Goal: Register for event/course

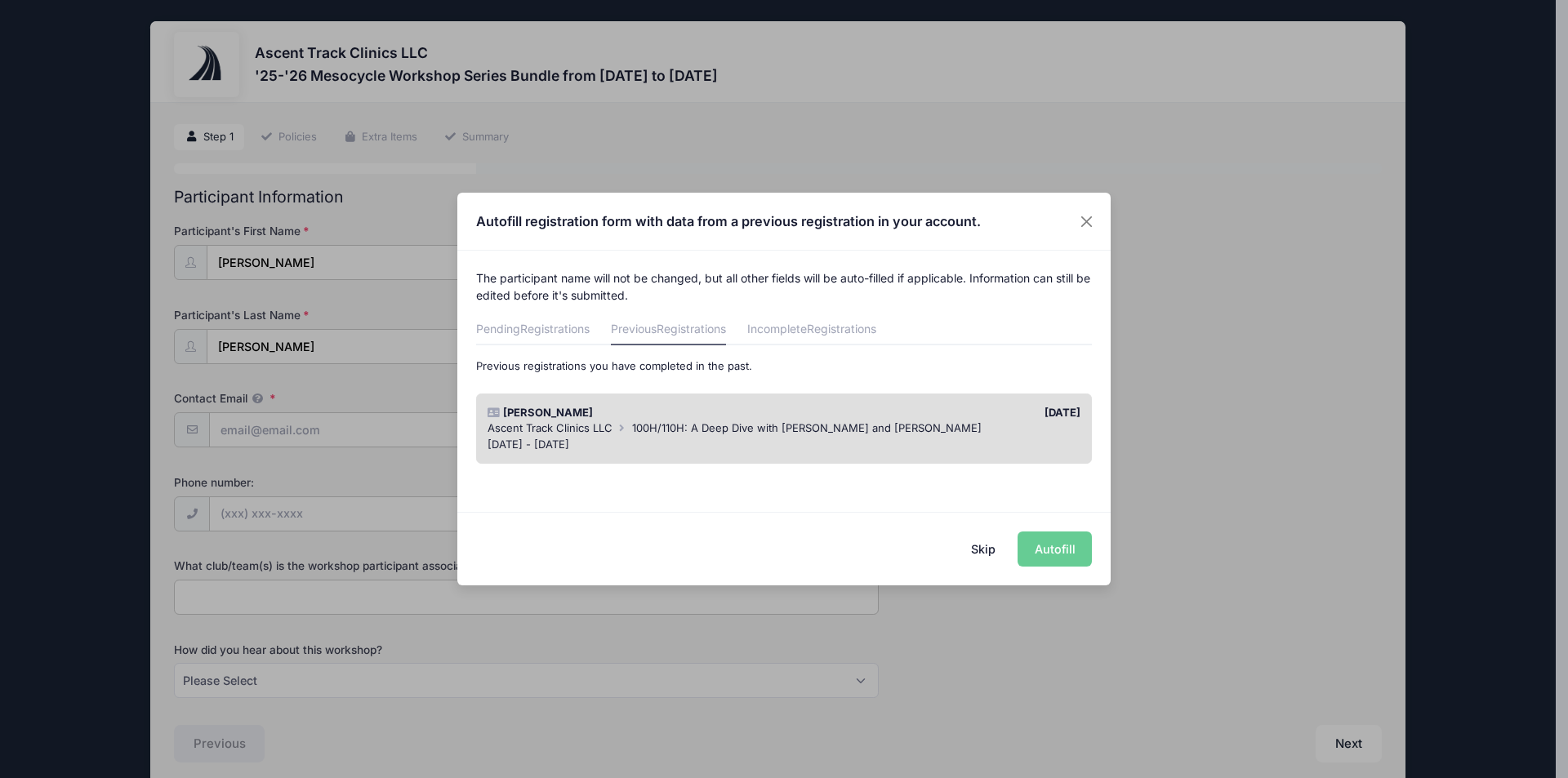
click at [874, 427] on div "Ascent Track Clinics LLC 100H/110H: A Deep Dive with [PERSON_NAME] and [PERSON_…" at bounding box center [784, 428] width 594 height 16
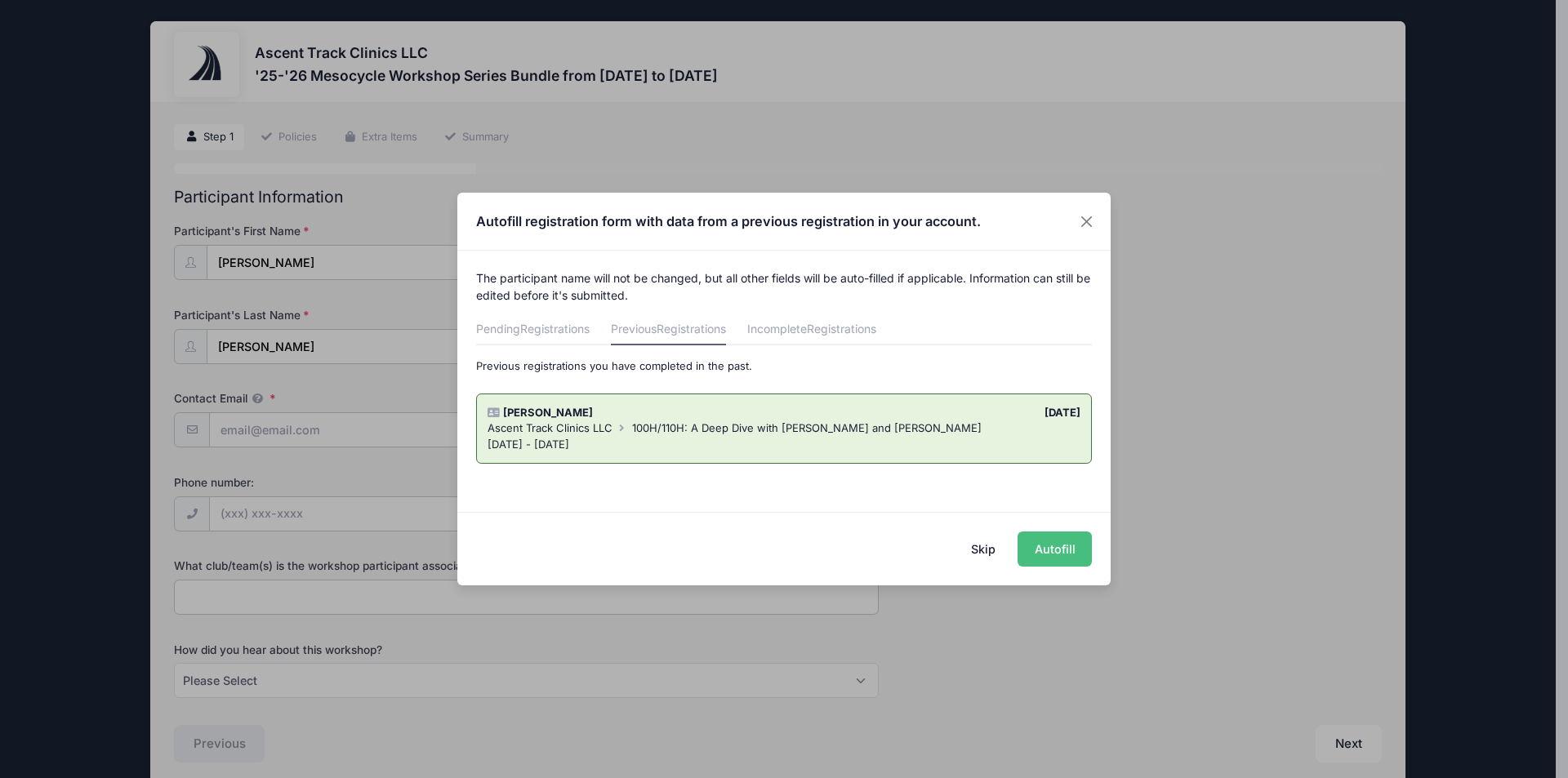
click at [1070, 539] on button "Autofill" at bounding box center [1054, 549] width 74 height 35
type input "[EMAIL_ADDRESS][DOMAIN_NAME]"
type input "SIU"
select select "A friend"
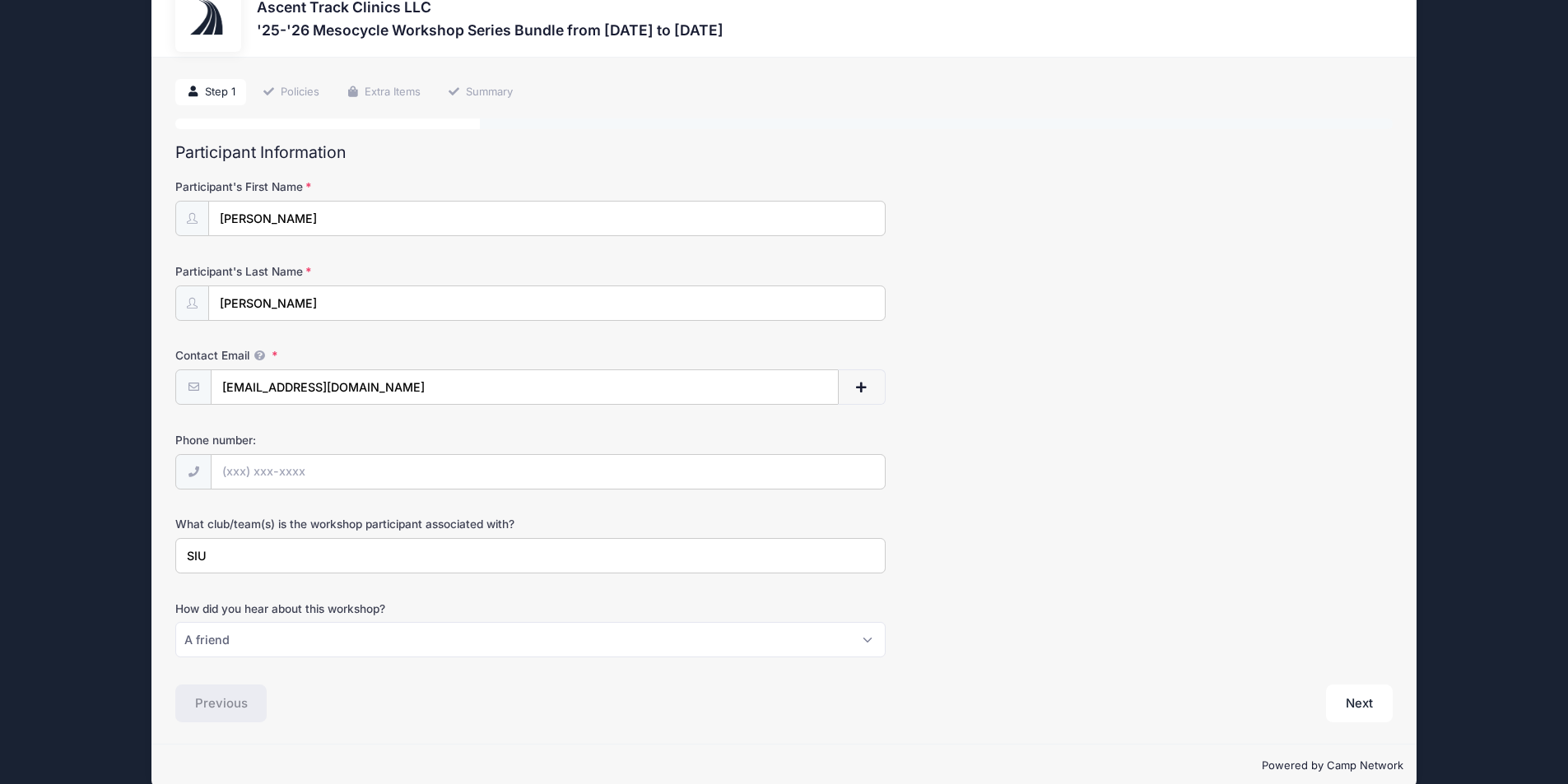
scroll to position [70, 0]
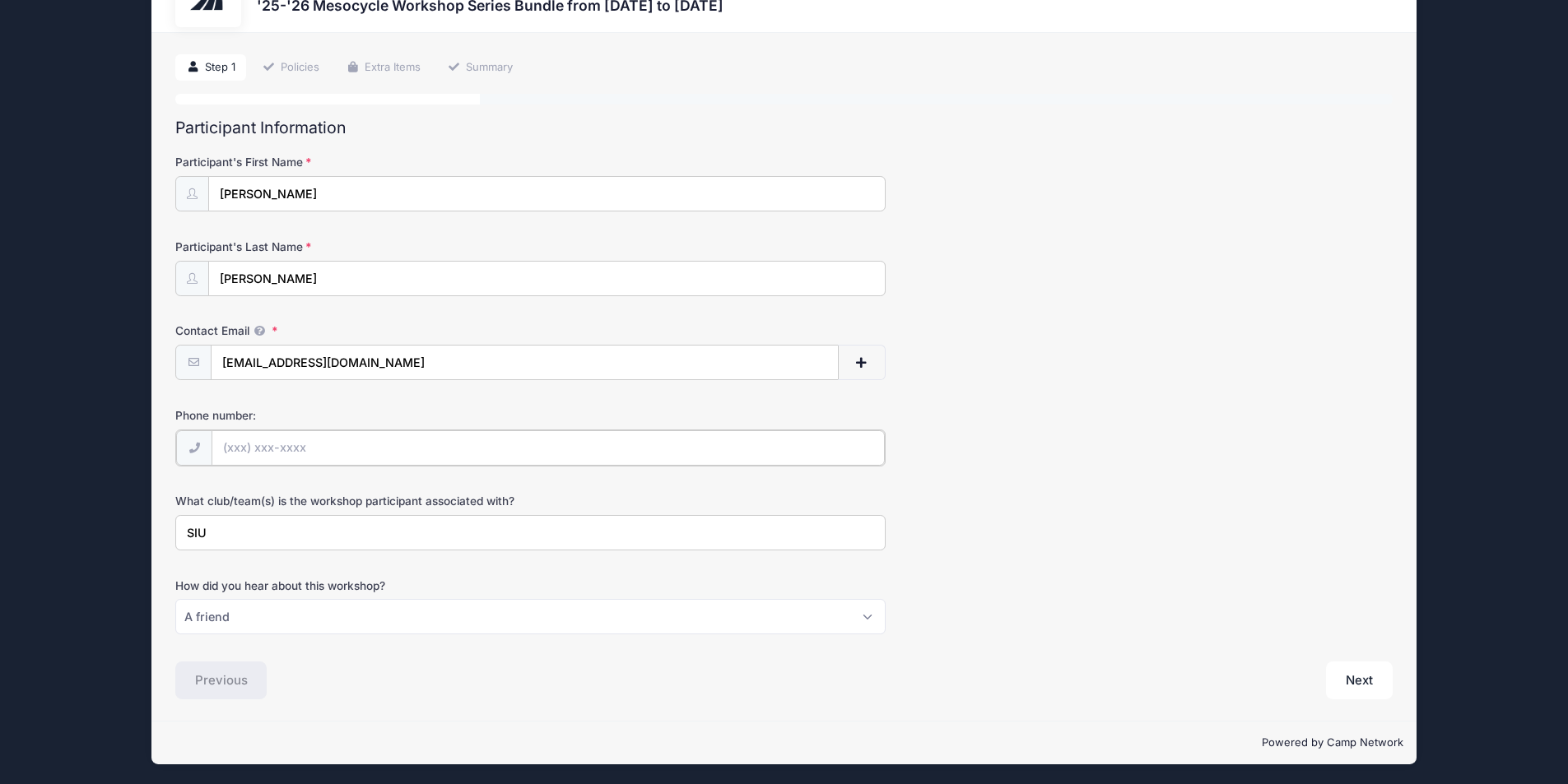
click at [486, 439] on input "Phone number:" at bounding box center [548, 447] width 673 height 35
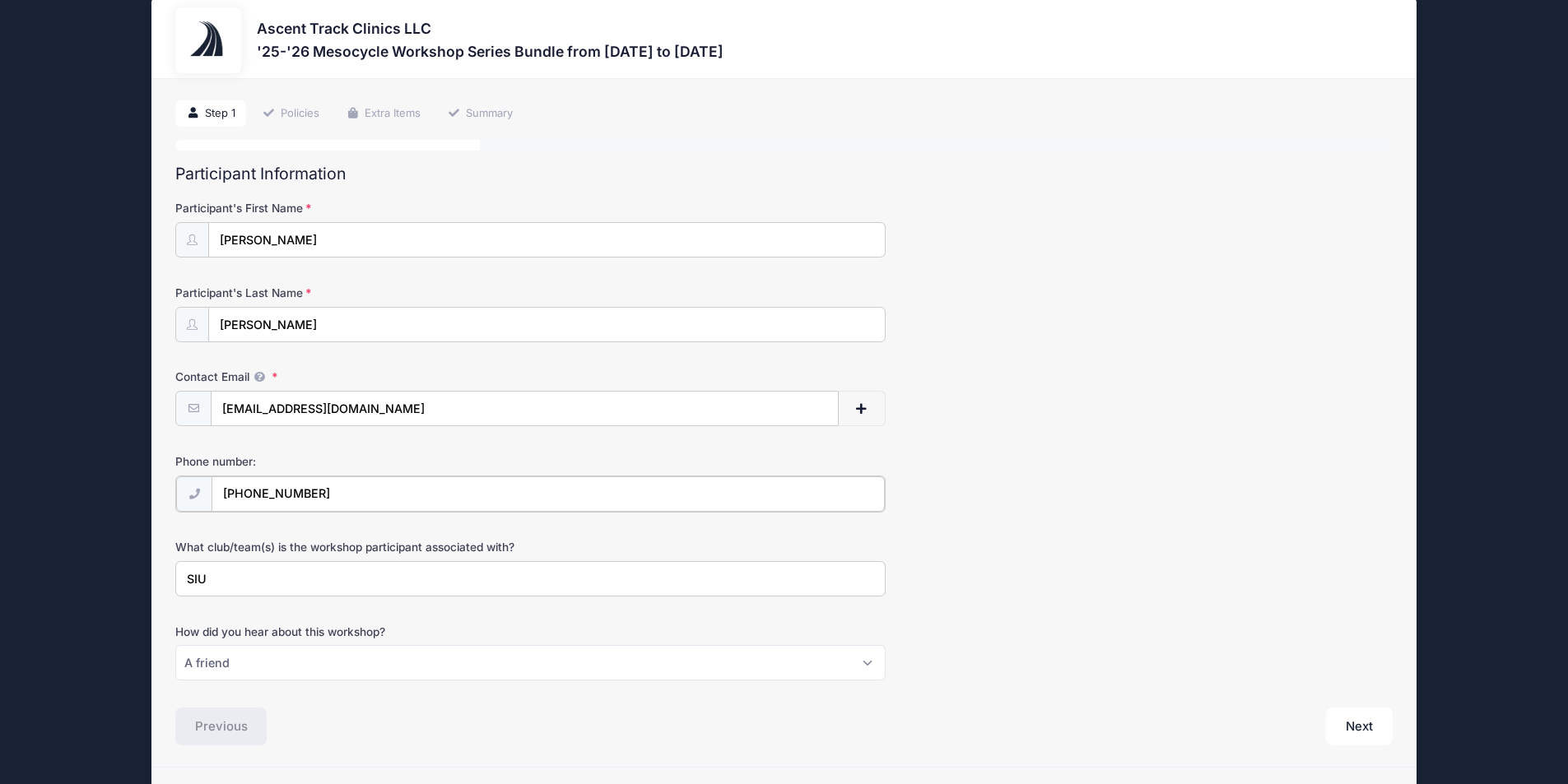
scroll to position [0, 0]
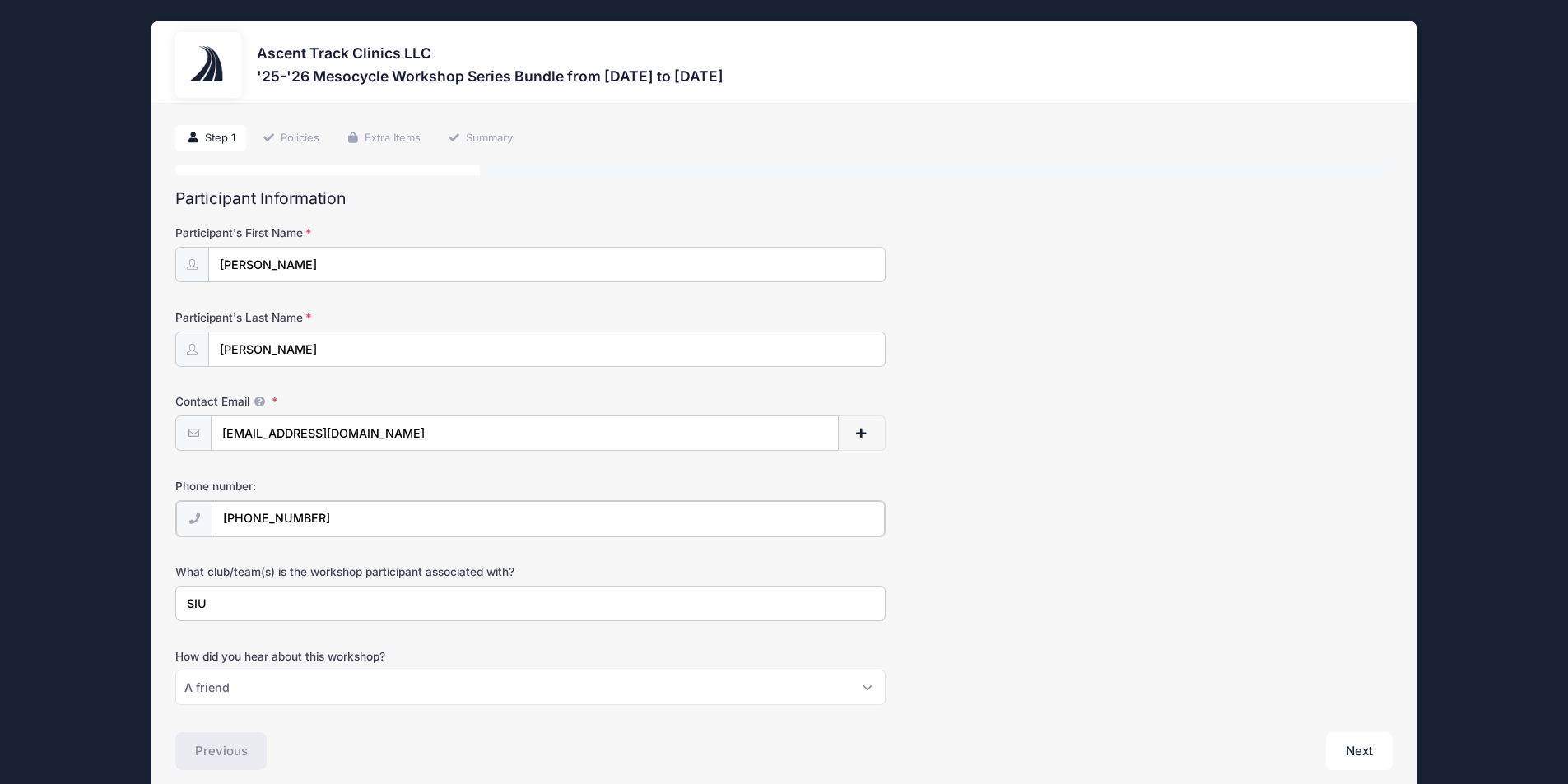
type input "[PHONE_NUMBER]"
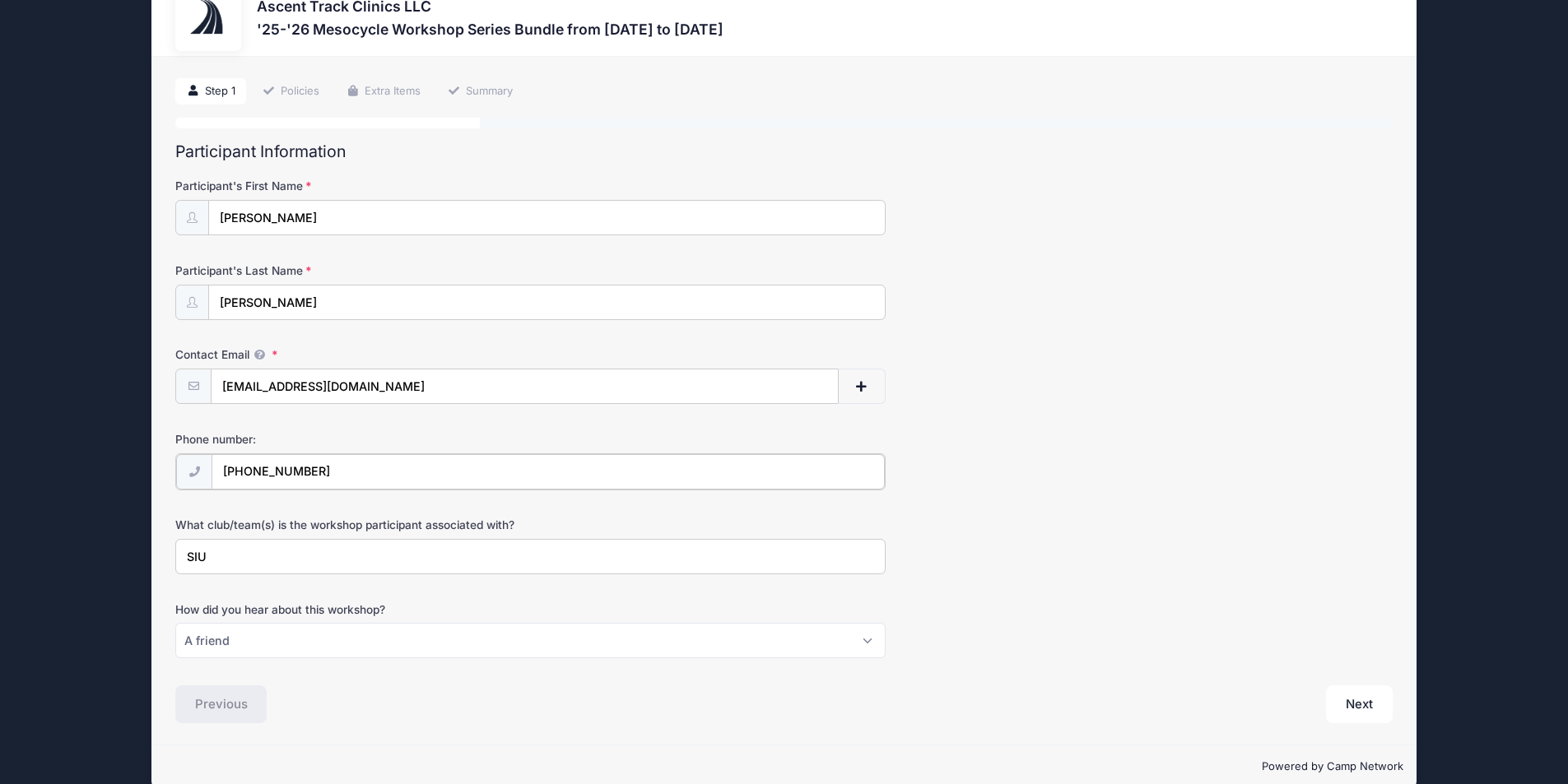
scroll to position [72, 0]
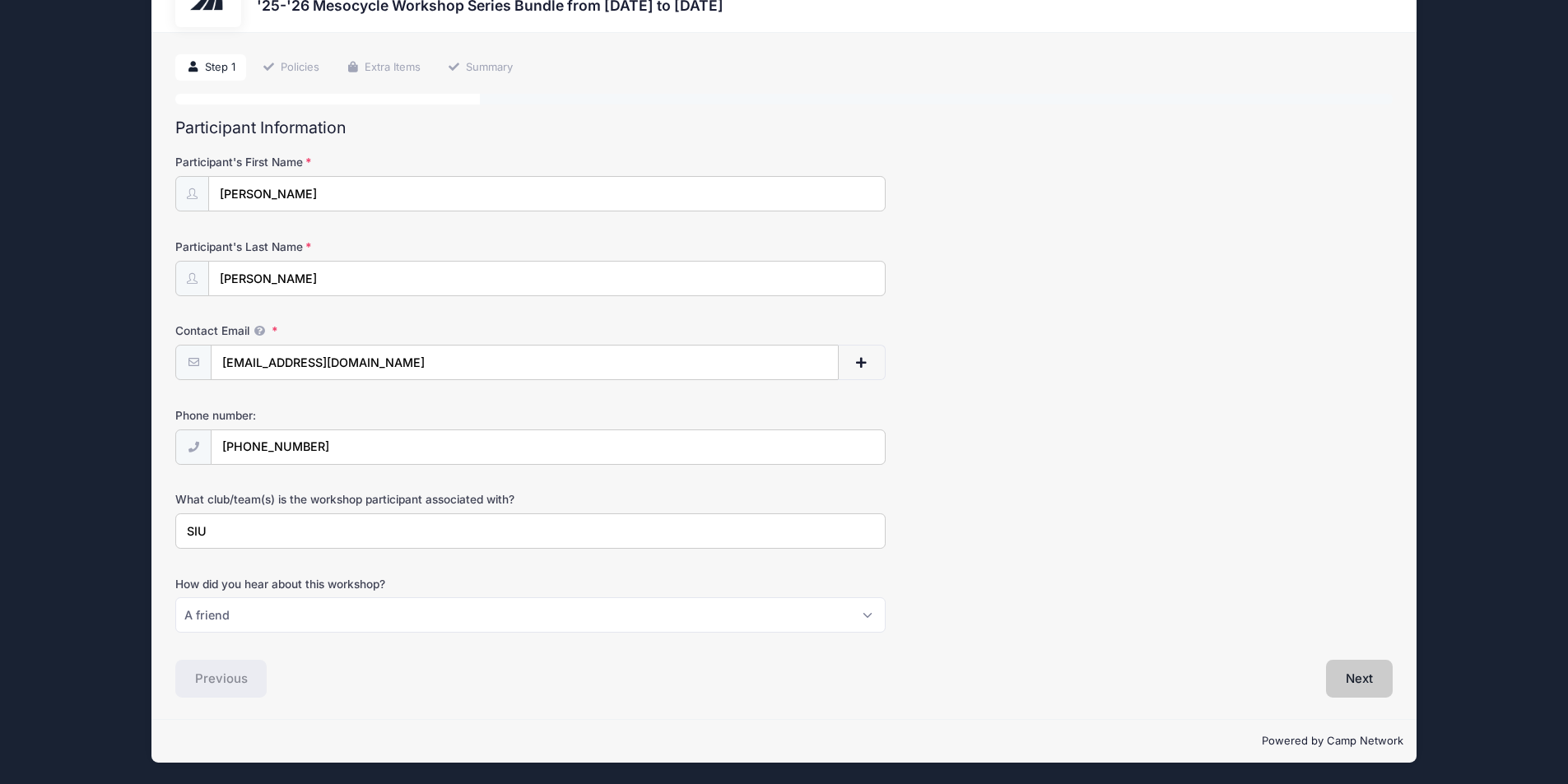
click at [1374, 659] on button "Next" at bounding box center [1360, 678] width 67 height 38
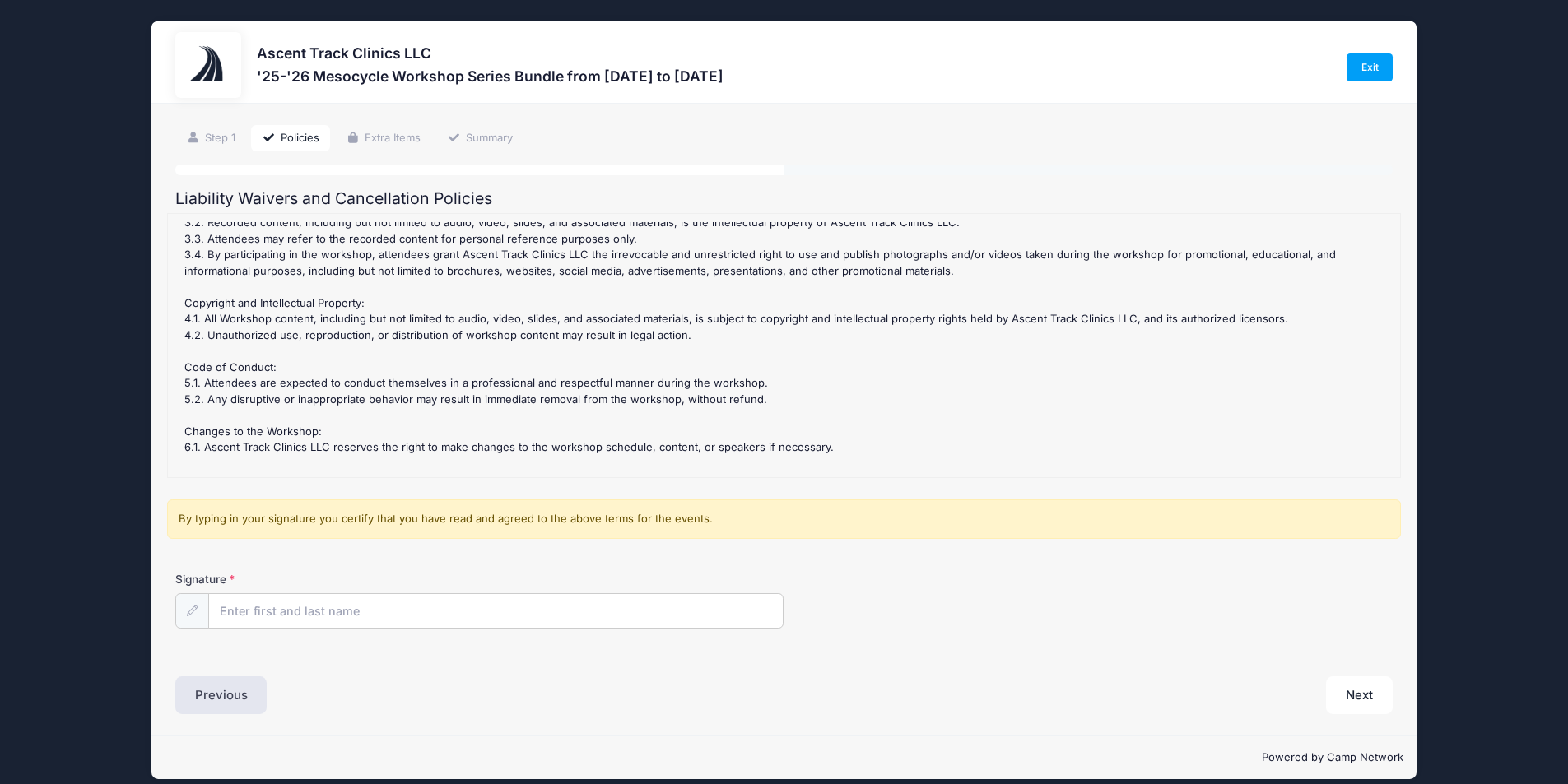
scroll to position [247, 0]
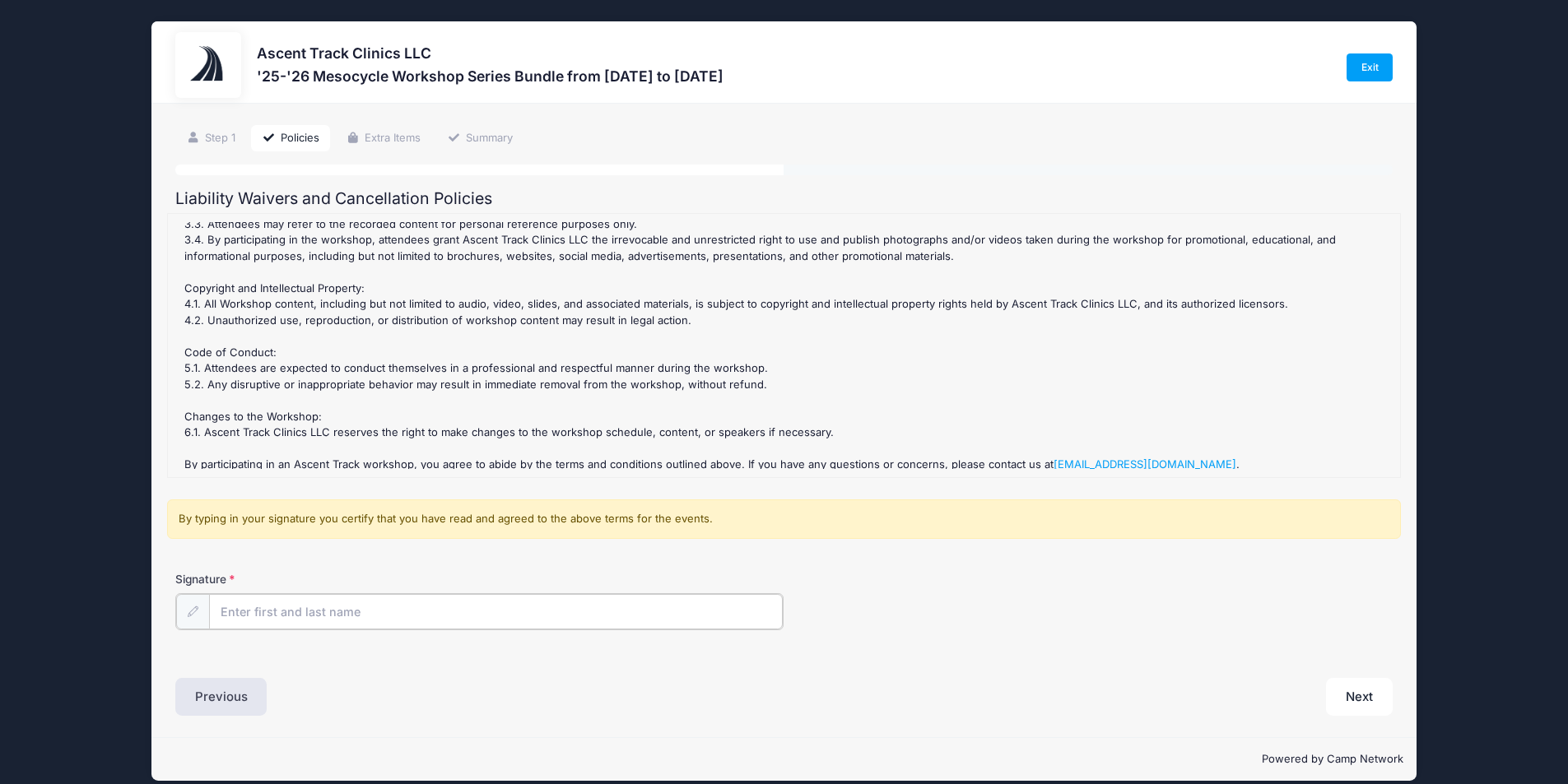
click at [410, 605] on input "Signature" at bounding box center [496, 611] width 575 height 35
type input "[PERSON_NAME]"
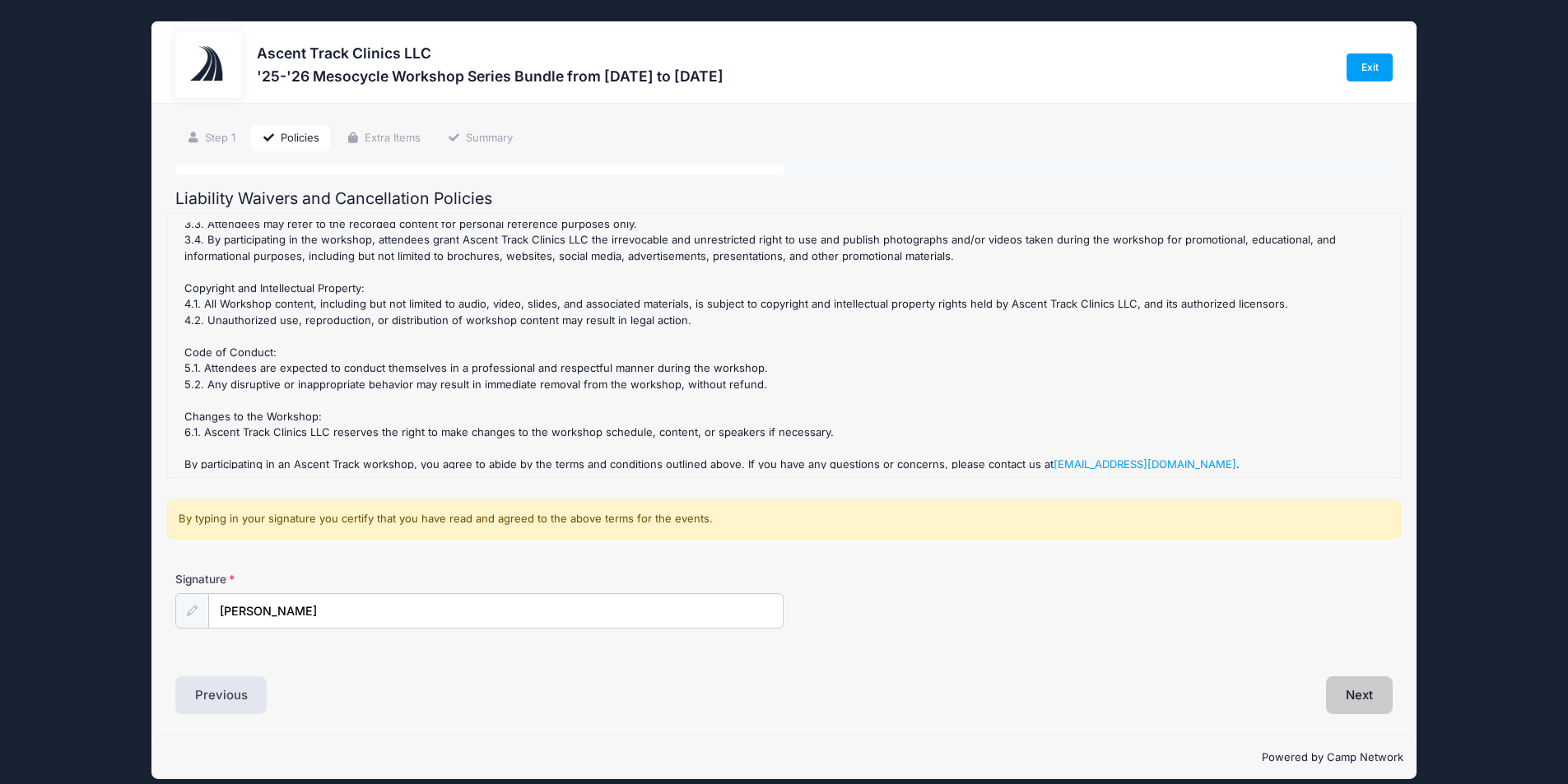
click at [1383, 689] on button "Next" at bounding box center [1360, 695] width 67 height 38
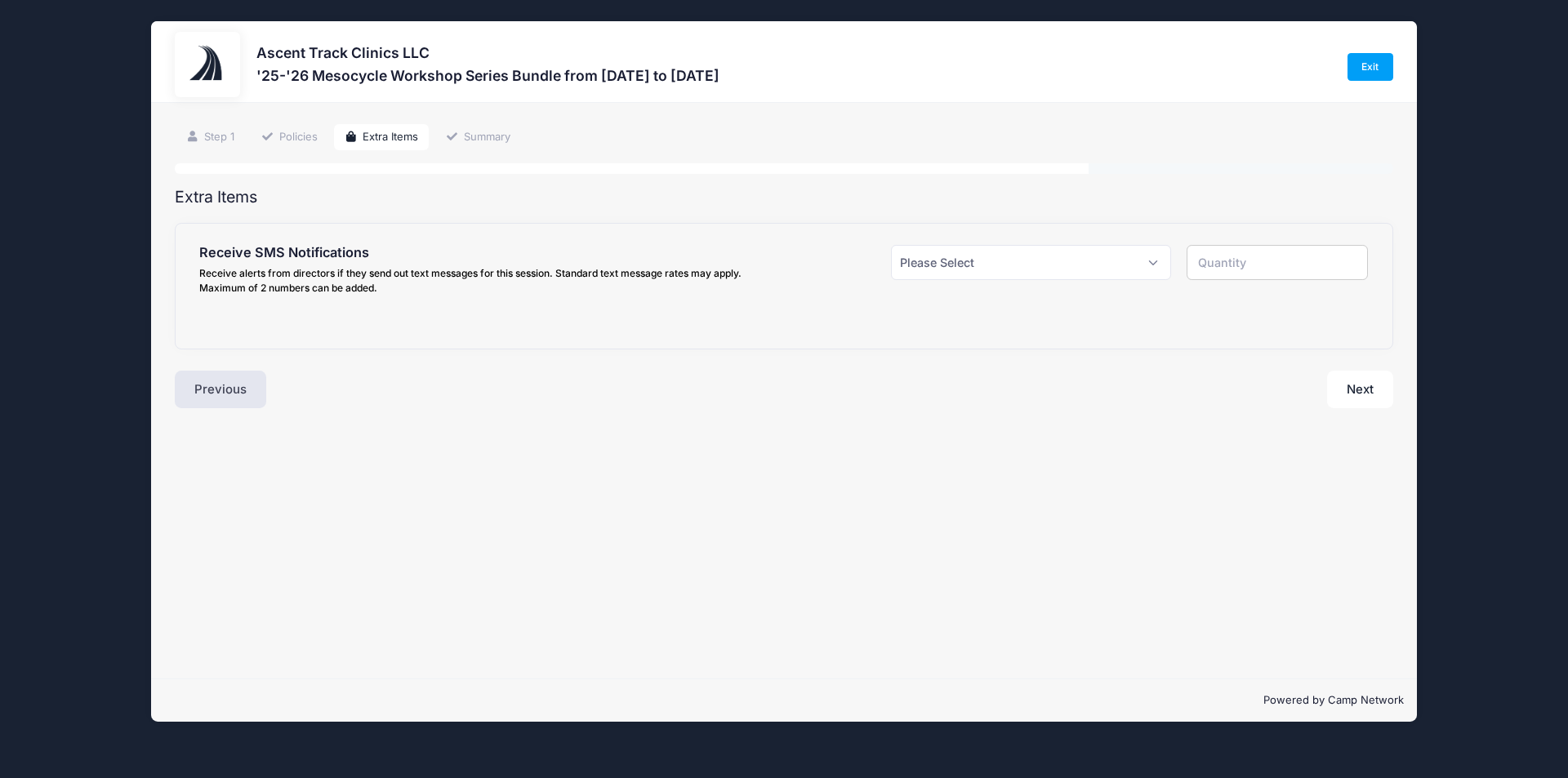
click at [1331, 363] on div "Extra Items Receive SMS Notifications Receive alerts from directors if they sen…" at bounding box center [784, 298] width 1219 height 221
click at [1338, 374] on button "Next" at bounding box center [1361, 389] width 67 height 38
click at [1013, 259] on select "Please Select Yes ($0.00) No" at bounding box center [1031, 262] width 280 height 35
select select "0"
click at [891, 245] on select "Please Select Yes ($0.00) No" at bounding box center [1031, 262] width 280 height 35
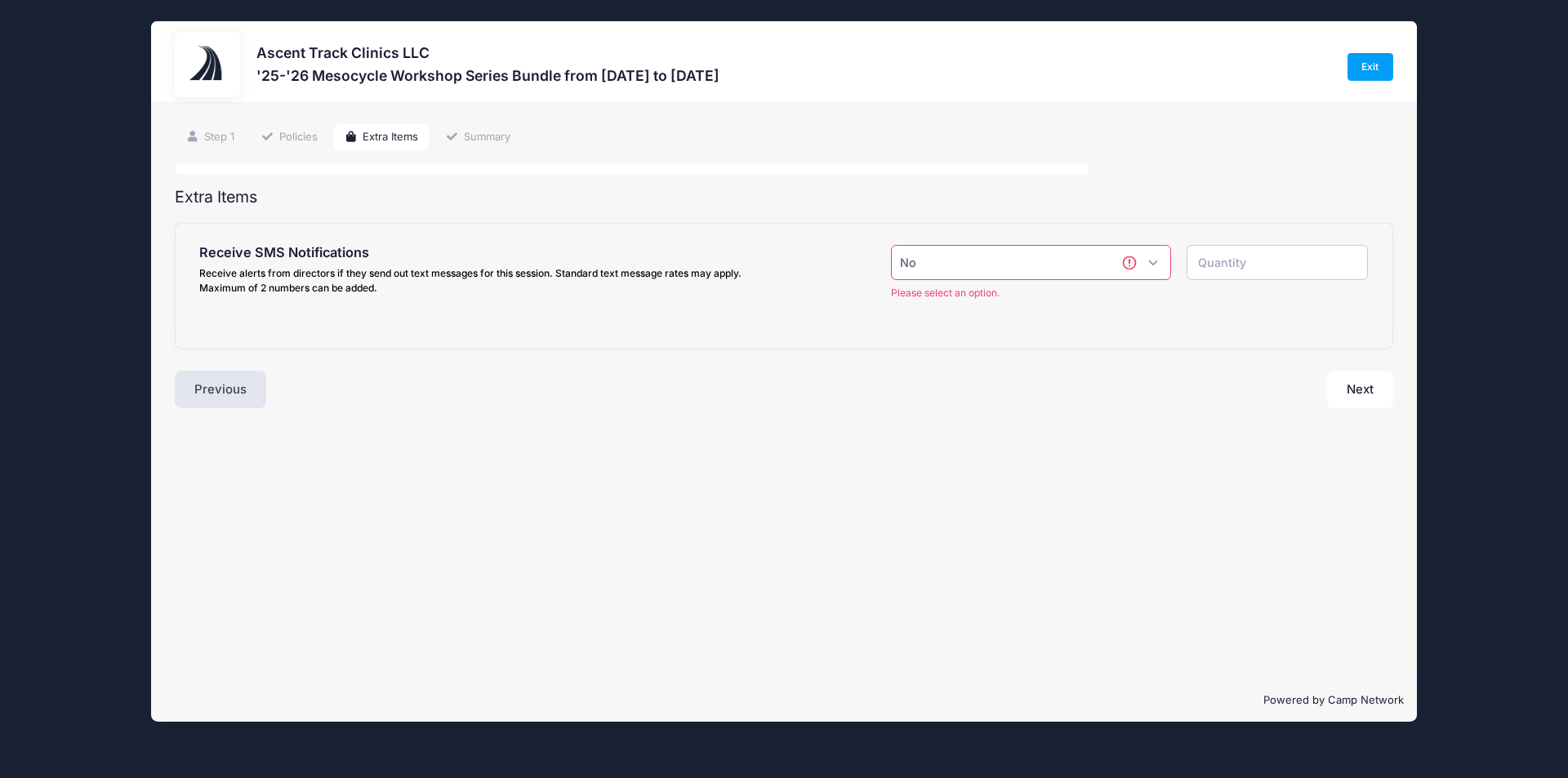
type input "0"
click at [1357, 383] on button "Next" at bounding box center [1361, 389] width 67 height 38
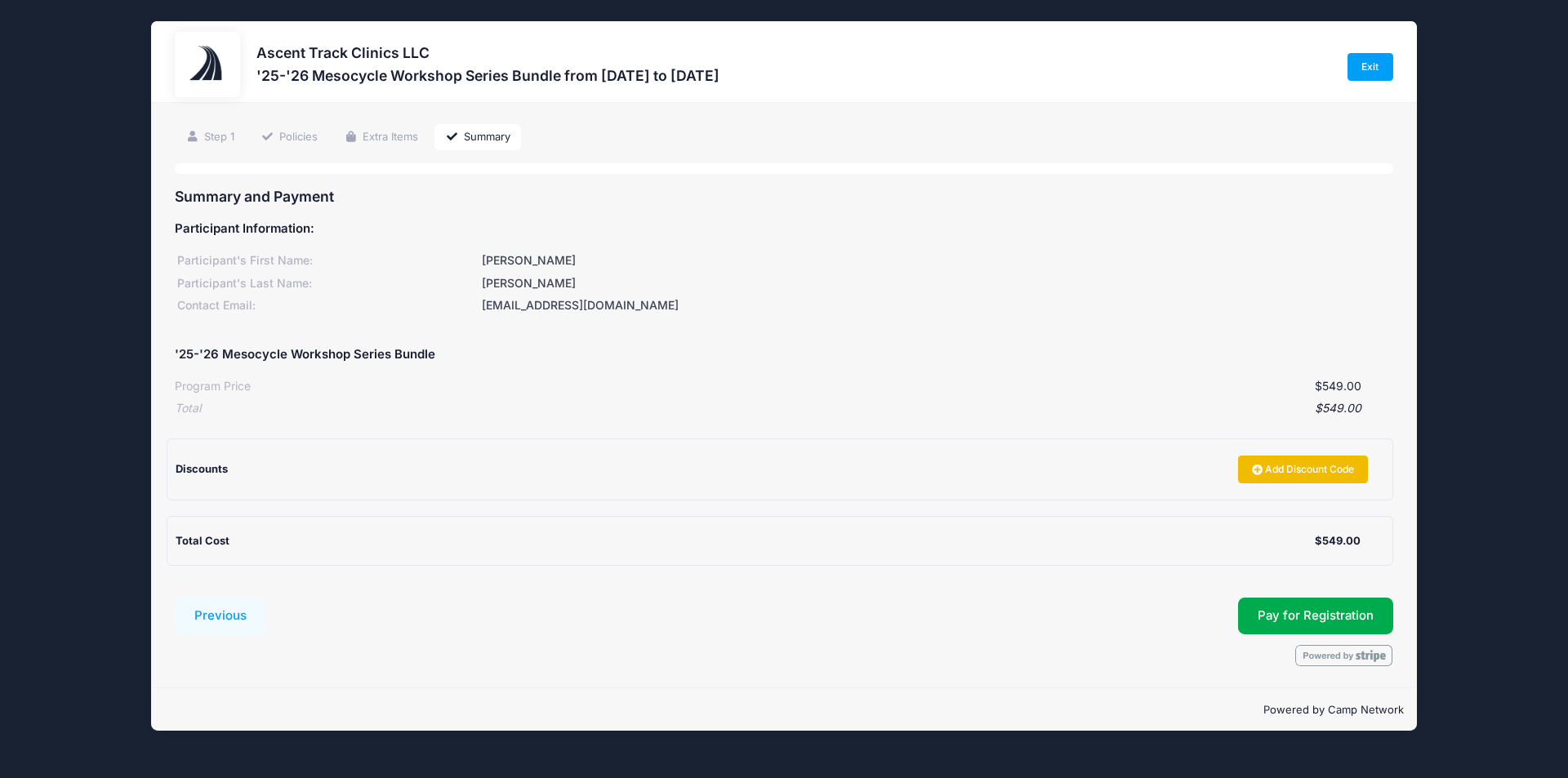
click at [1258, 461] on link "Add Discount Code" at bounding box center [1303, 469] width 131 height 28
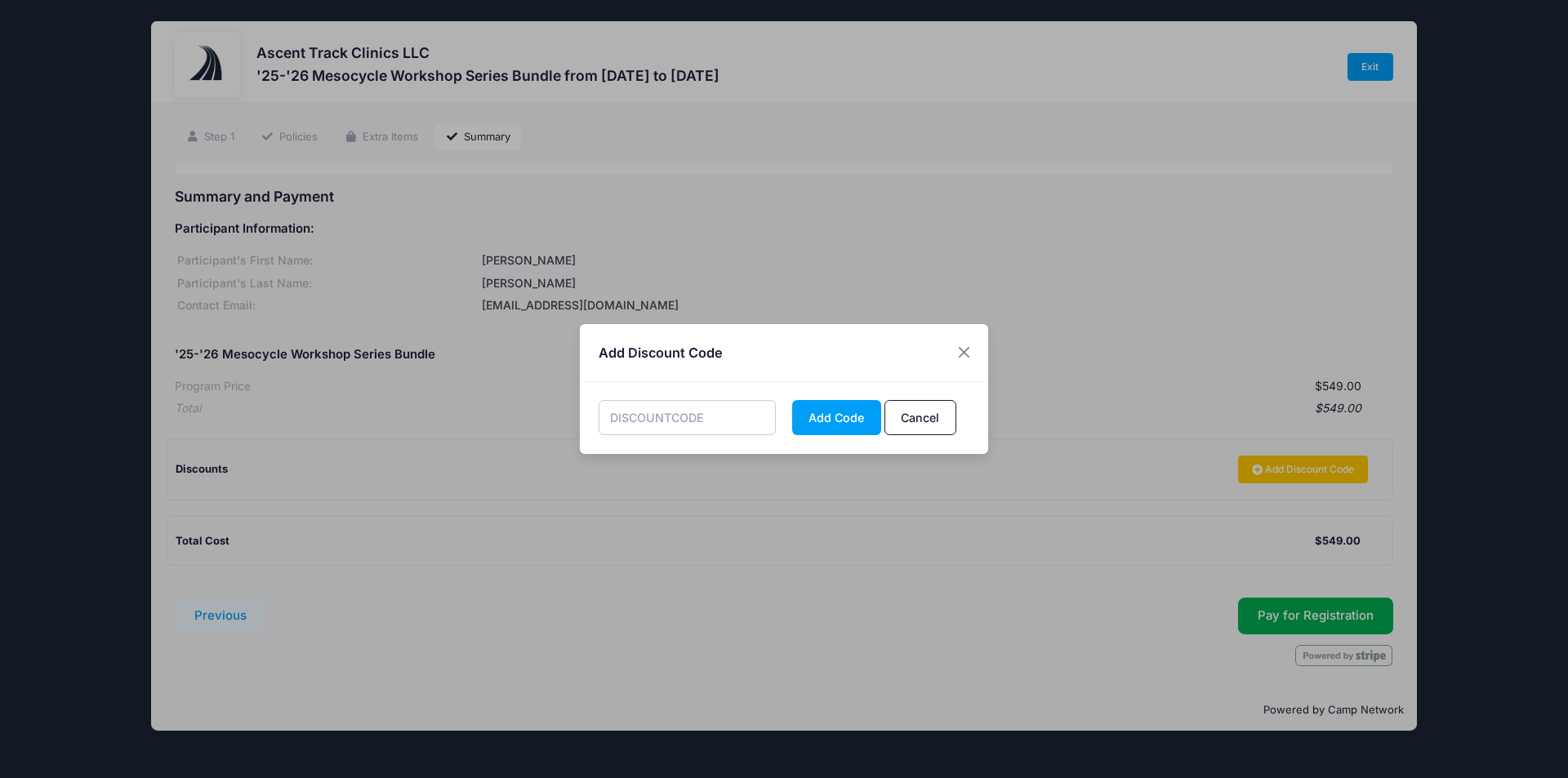
click at [704, 423] on input "text" at bounding box center [687, 417] width 178 height 35
type input "MESOALUM"
click at [836, 413] on button "Add Code" at bounding box center [836, 417] width 89 height 35
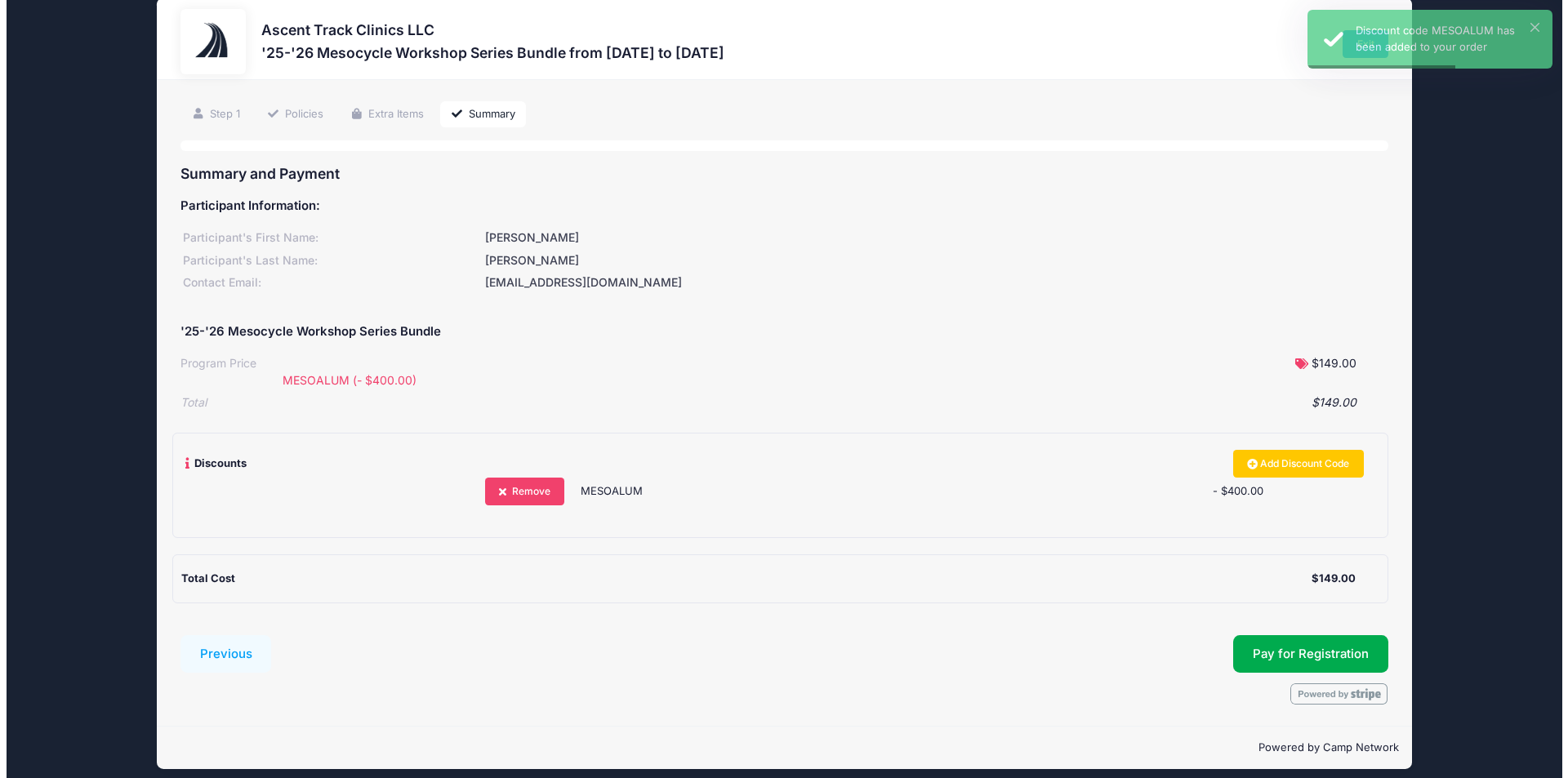
scroll to position [35, 0]
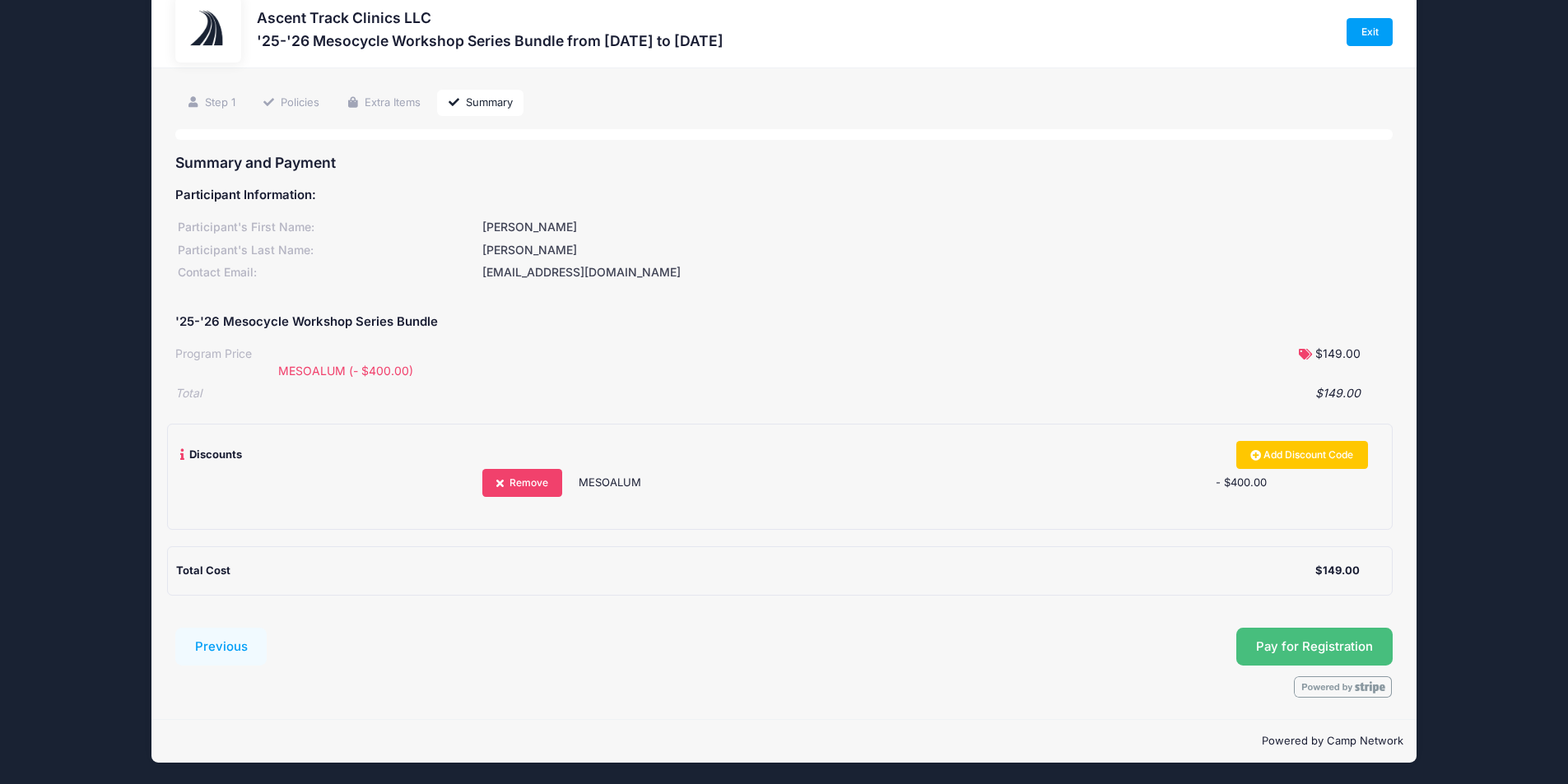
click at [1332, 640] on span "Pay for Registration" at bounding box center [1314, 646] width 117 height 15
